Goal: Information Seeking & Learning: Find specific page/section

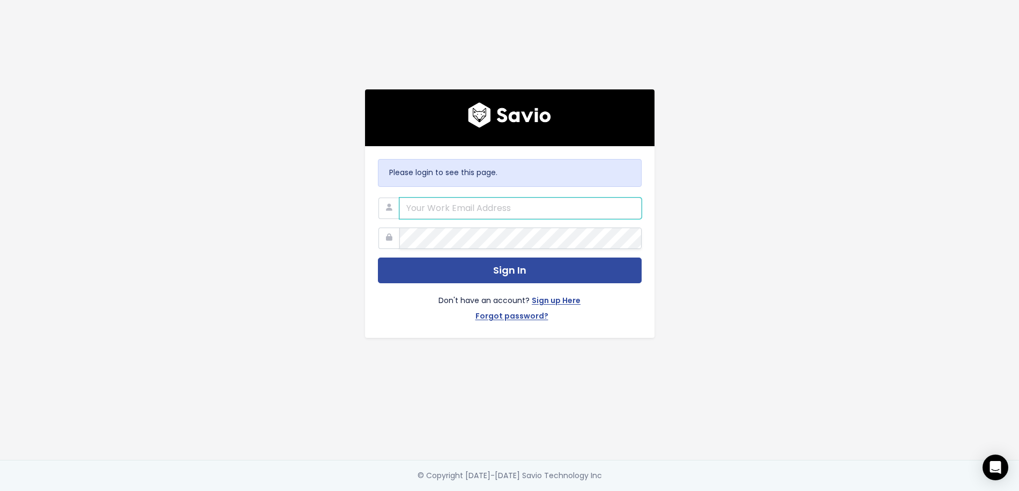
type input "[EMAIL_ADDRESS][DOMAIN_NAME]"
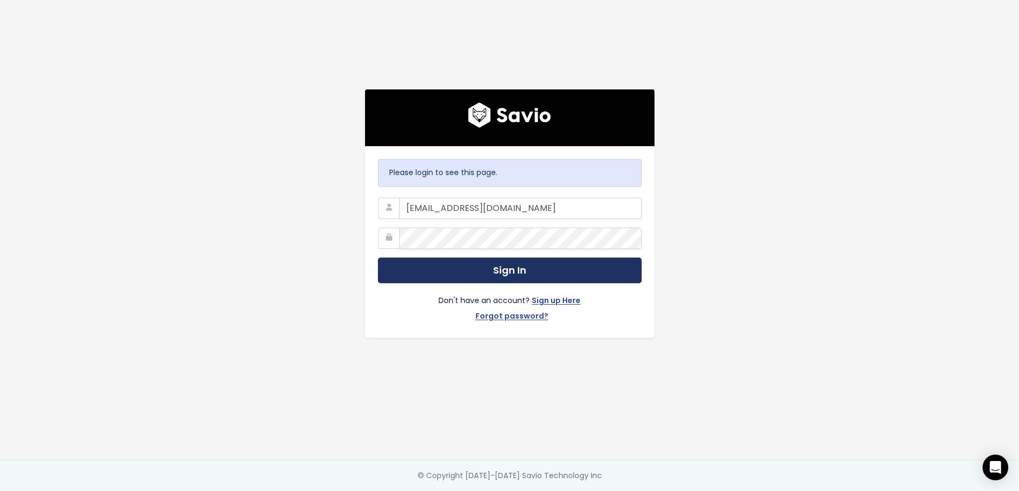
click at [539, 272] on button "Sign In" at bounding box center [510, 271] width 264 height 26
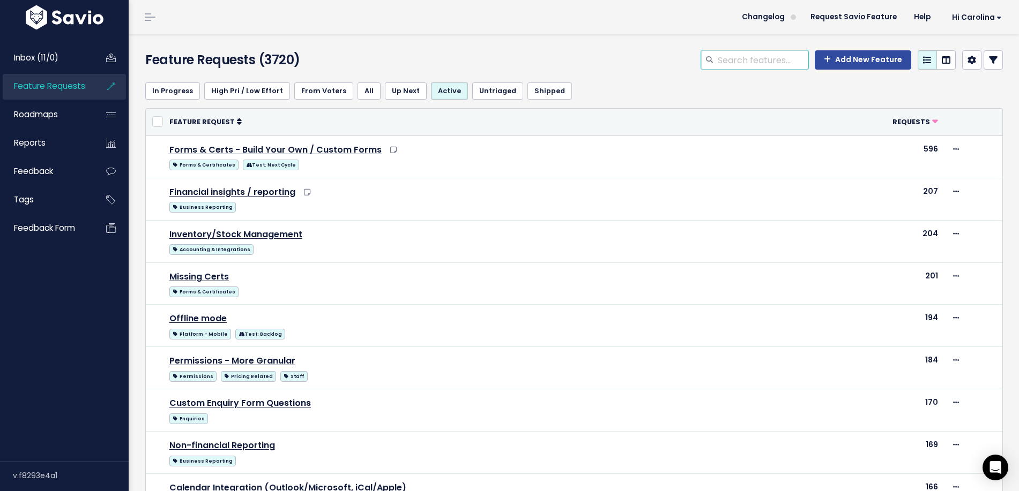
click at [777, 62] on input "search" at bounding box center [762, 59] width 92 height 19
type input "appointments"
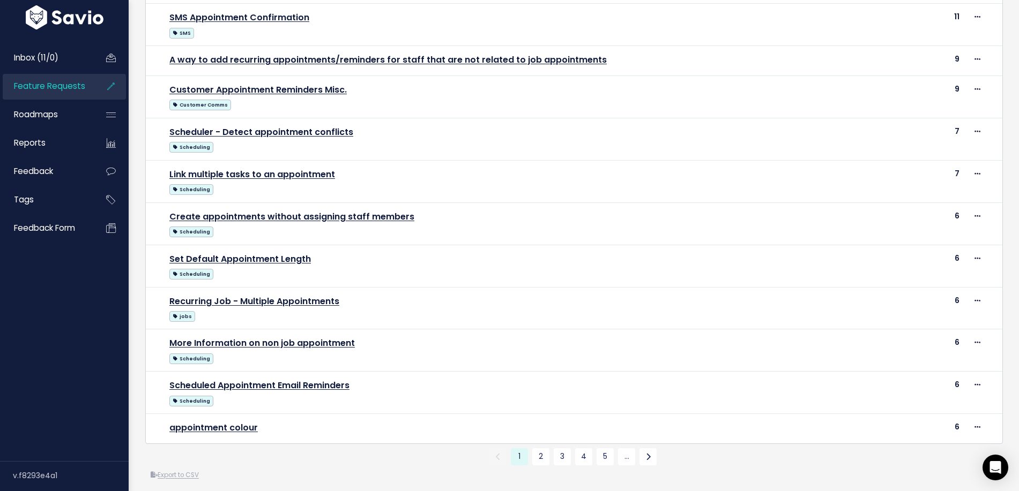
scroll to position [520, 0]
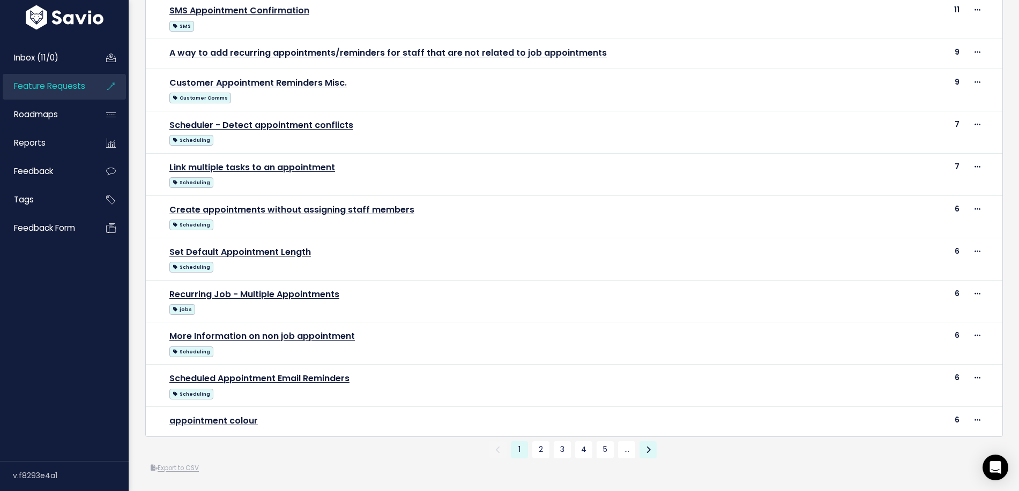
click at [650, 449] on link at bounding box center [647, 450] width 17 height 17
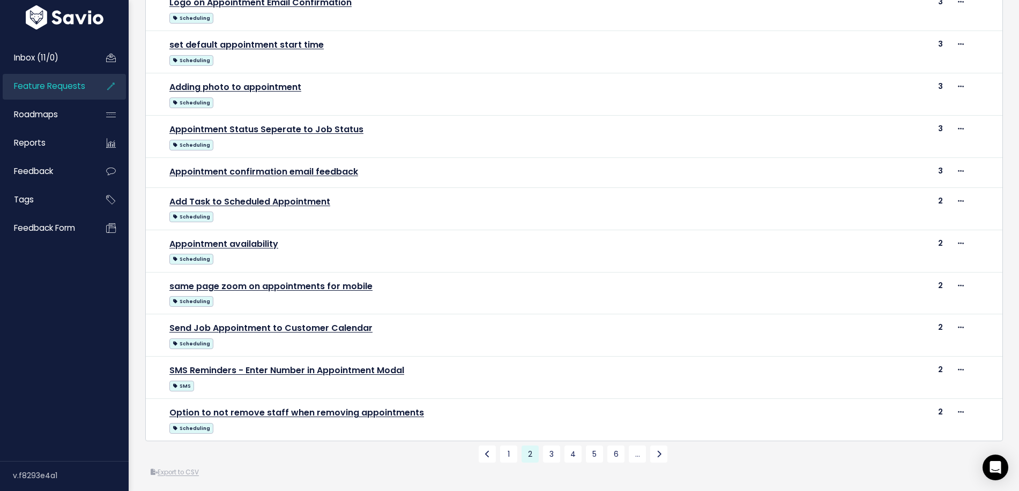
scroll to position [533, 0]
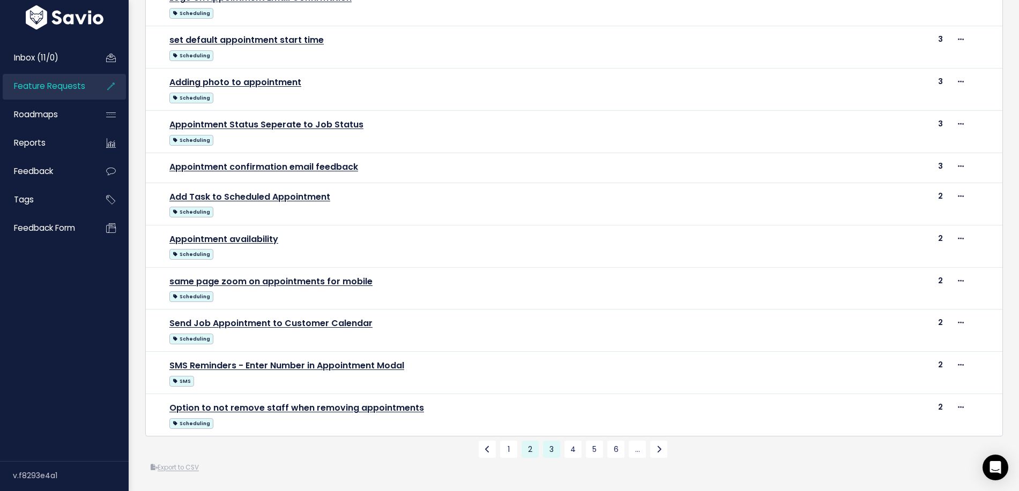
click at [551, 450] on link "3" at bounding box center [551, 449] width 17 height 17
